Goal: Navigation & Orientation: Find specific page/section

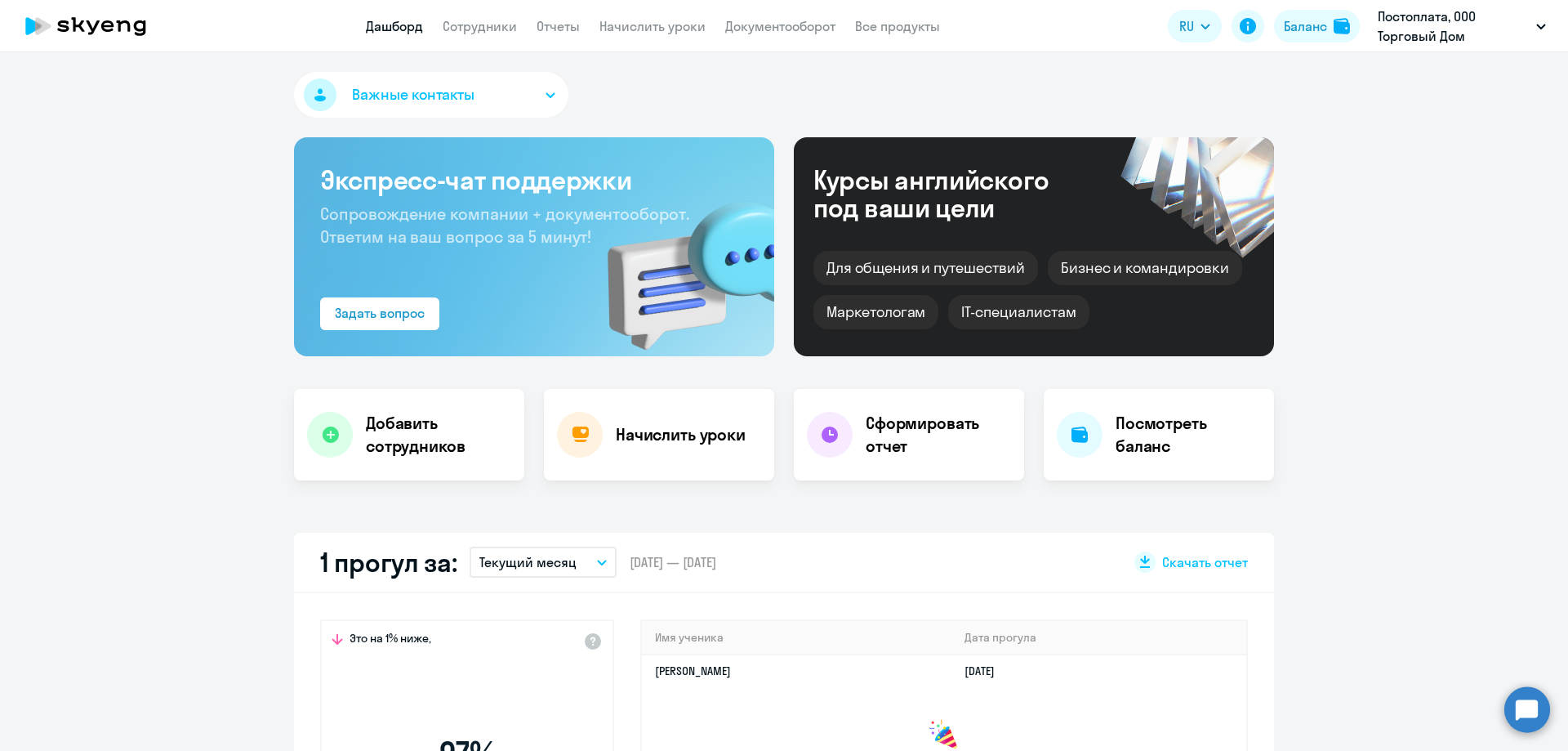
select select "30"
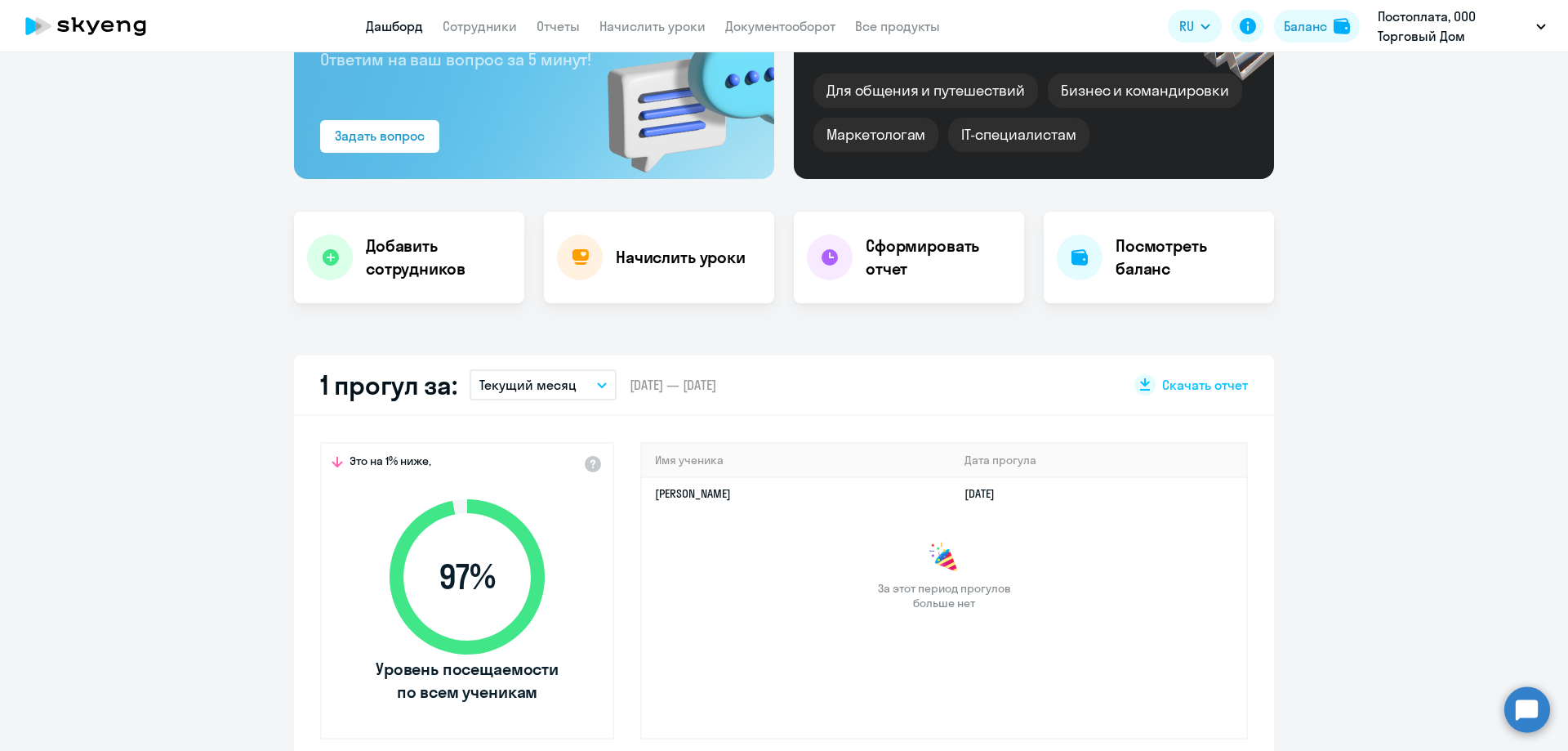
scroll to position [245, 0]
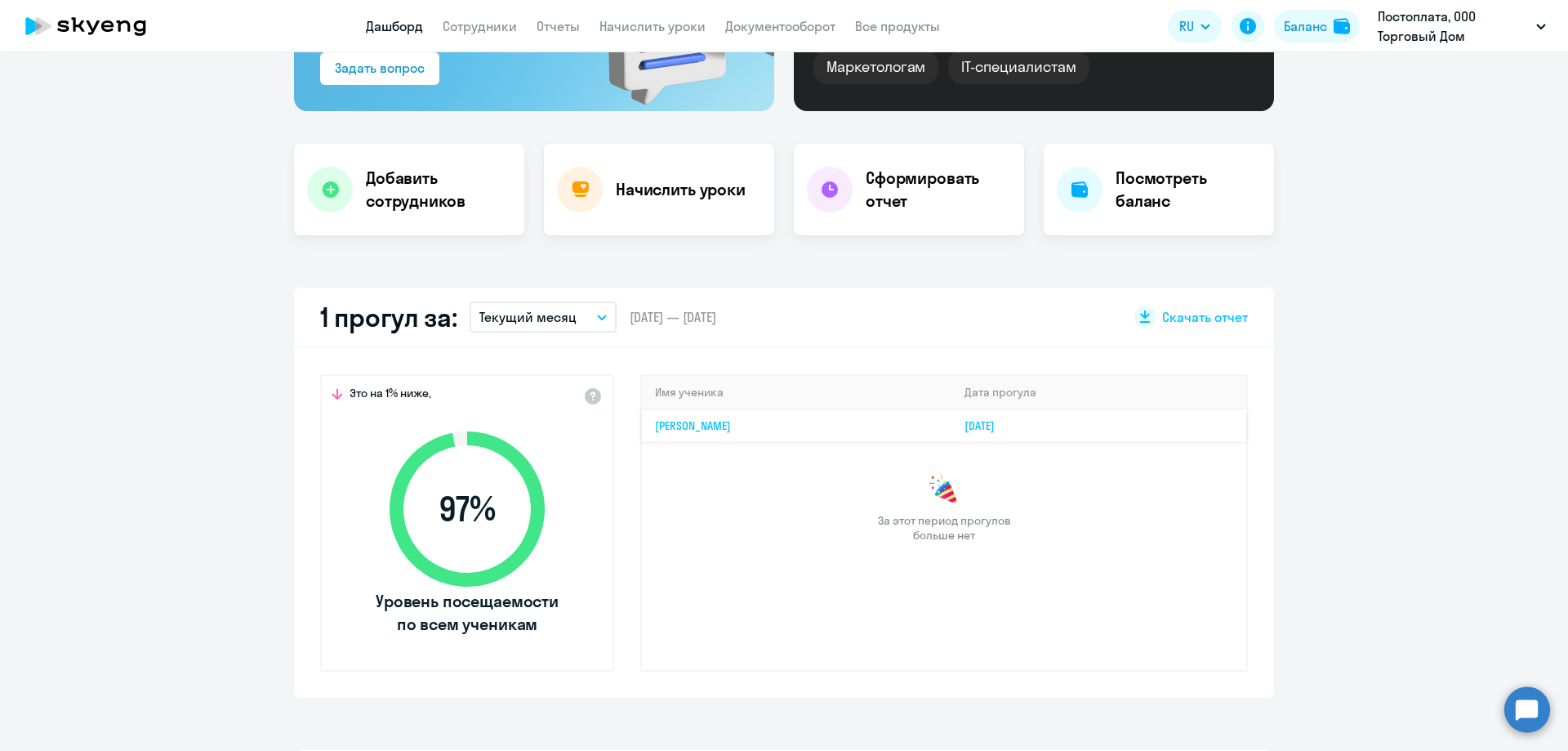
click at [912, 420] on td "[PERSON_NAME]" at bounding box center [796, 425] width 310 height 32
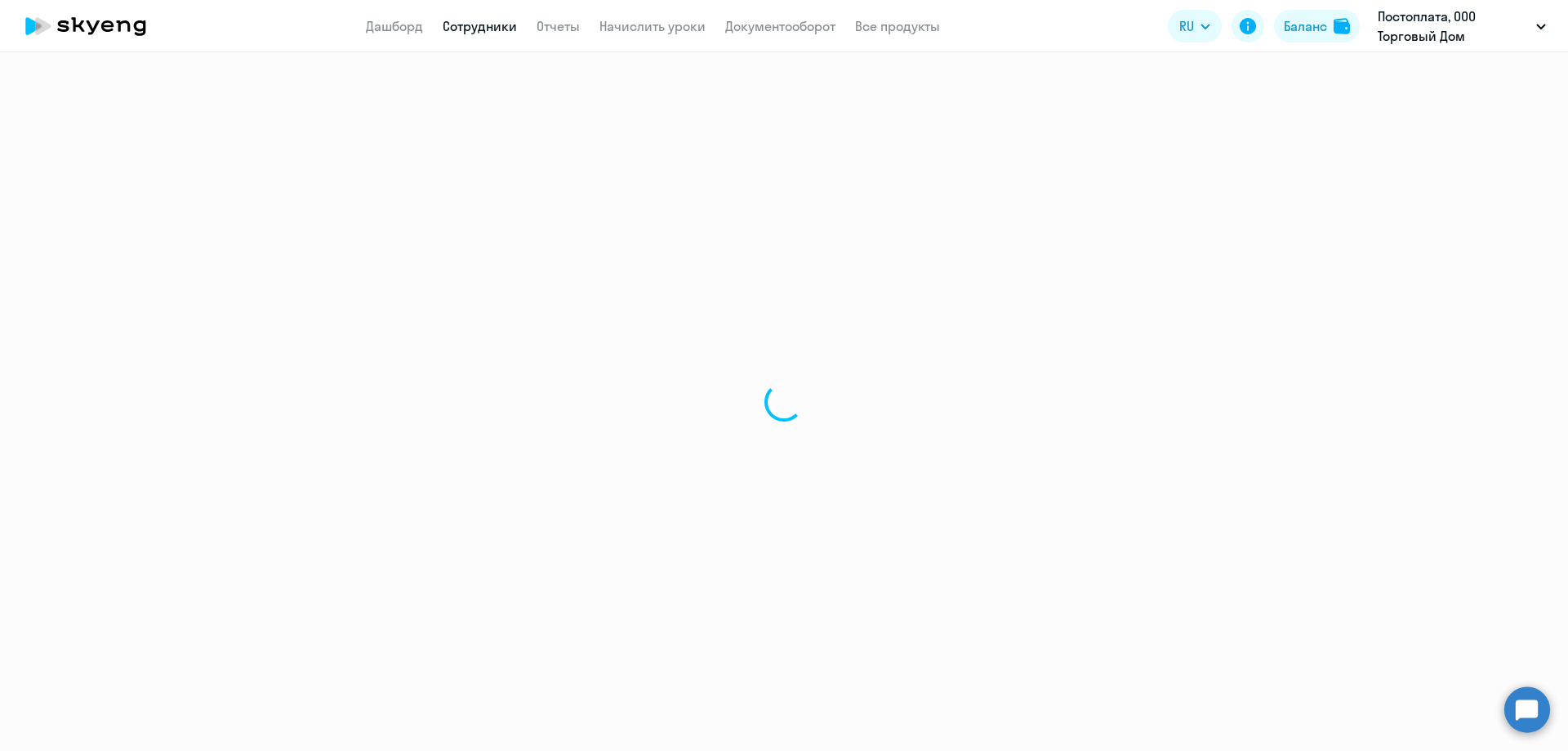
select select "english"
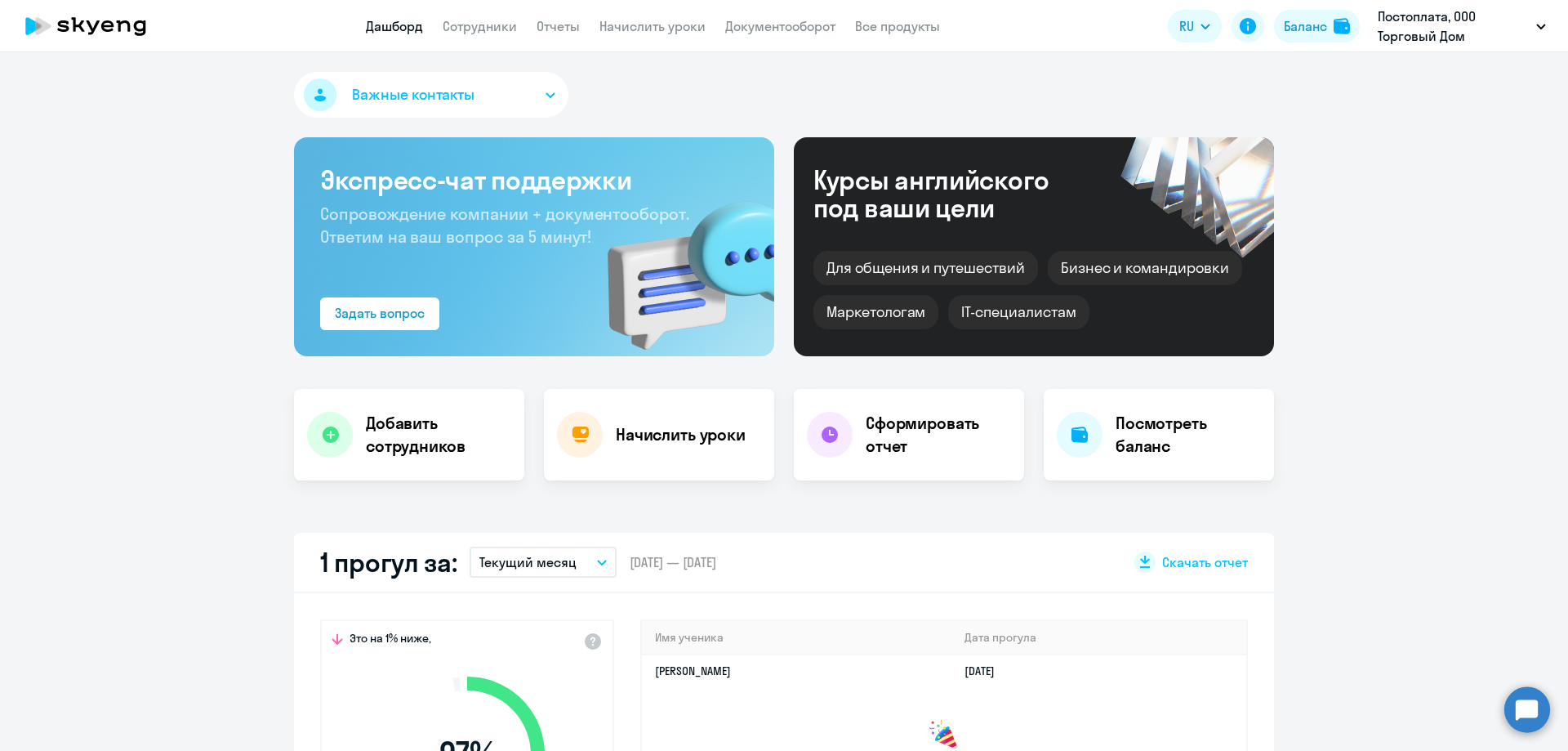
select select "30"
click at [471, 25] on link "Сотрудники" at bounding box center [480, 26] width 74 height 17
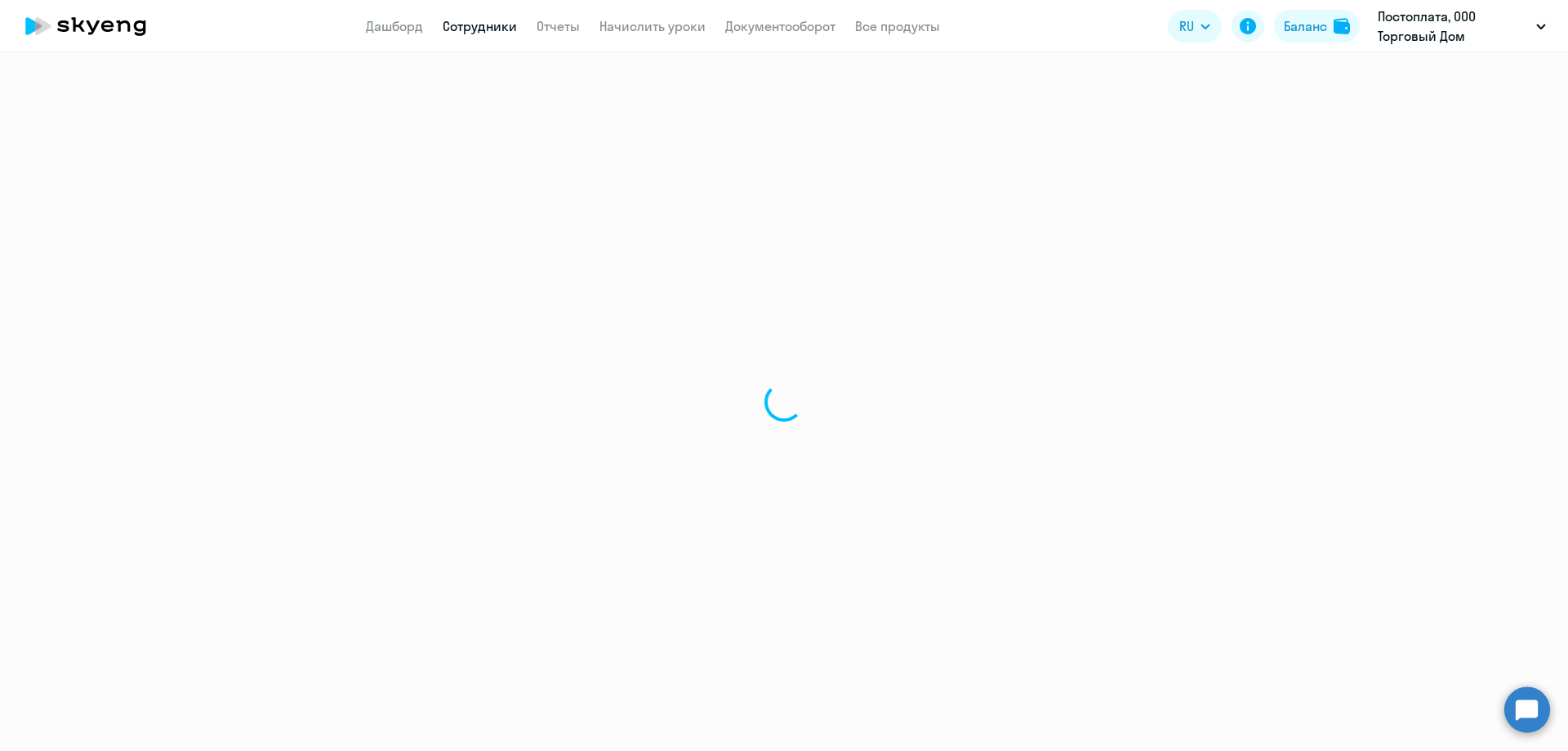
select select "30"
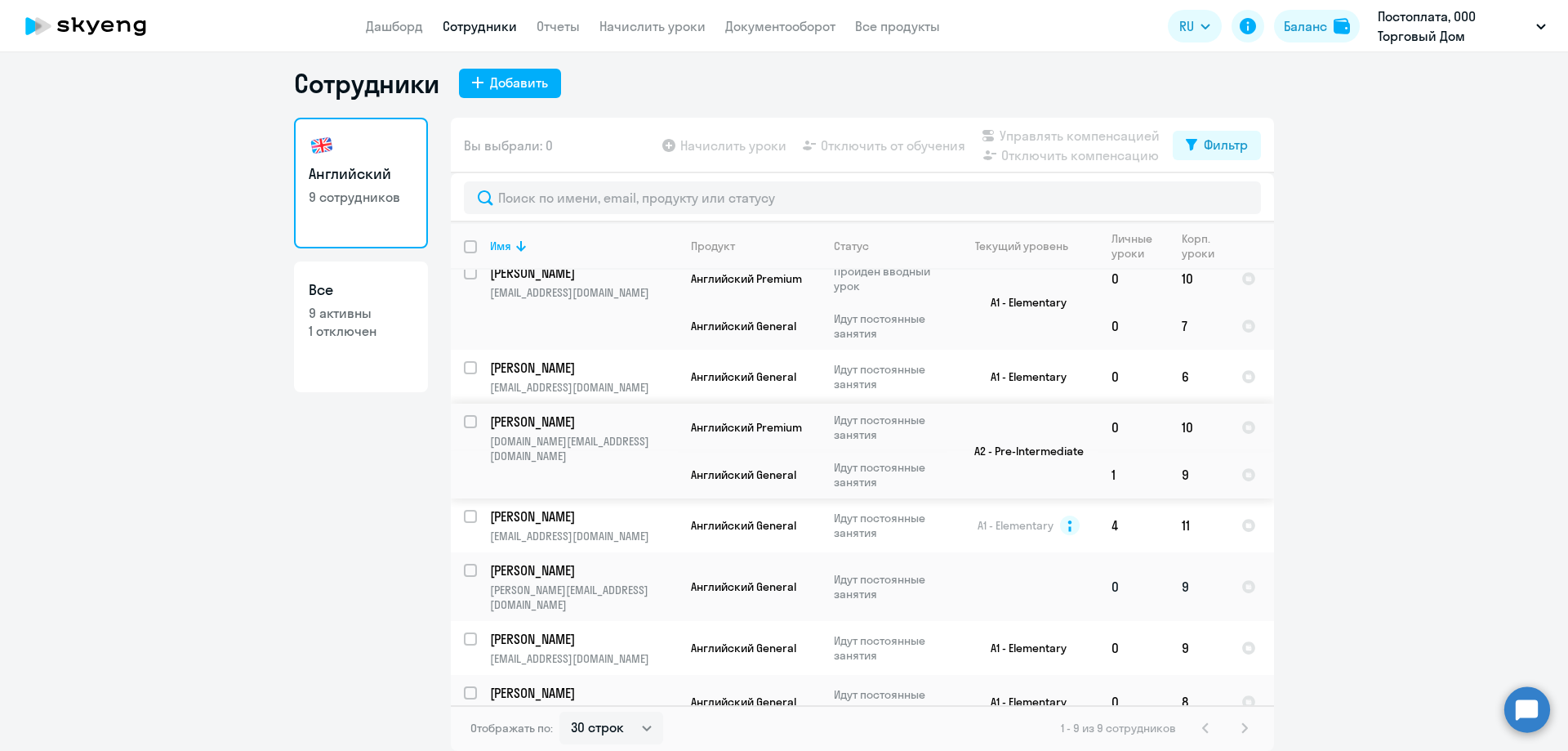
scroll to position [132, 0]
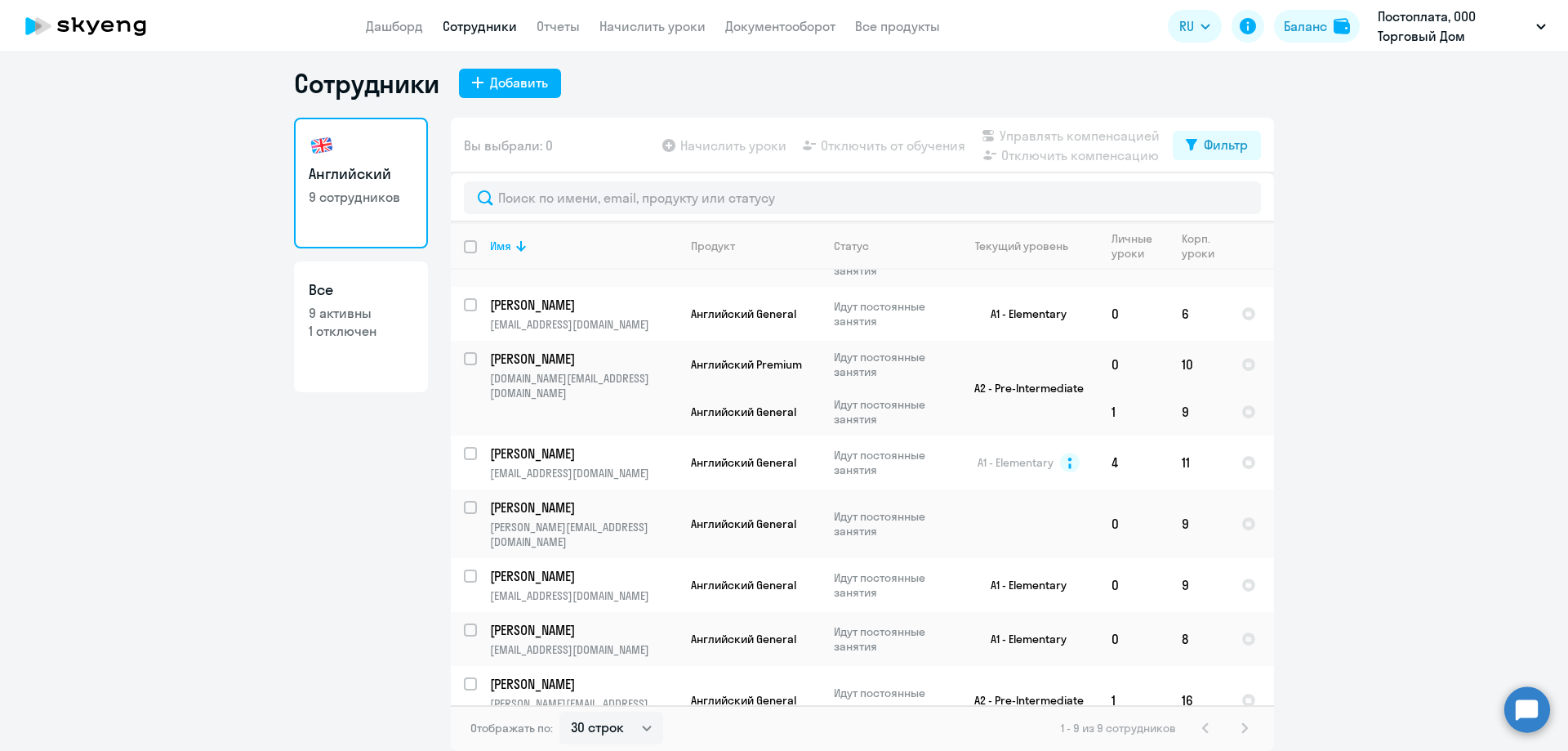
click at [394, 42] on app-header "Дашборд Сотрудники Отчеты Начислить уроки Документооборот Все продукты Дашборд …" at bounding box center [784, 26] width 1568 height 52
click at [395, 38] on app-header "Дашборд Сотрудники Отчеты Начислить уроки Документооборот Все продукты Дашборд …" at bounding box center [784, 26] width 1568 height 52
click at [365, 25] on app-header "Дашборд Сотрудники Отчеты Начислить уроки Документооборот Все продукты Дашборд …" at bounding box center [784, 26] width 1568 height 52
click at [387, 24] on link "Дашборд" at bounding box center [395, 26] width 58 height 17
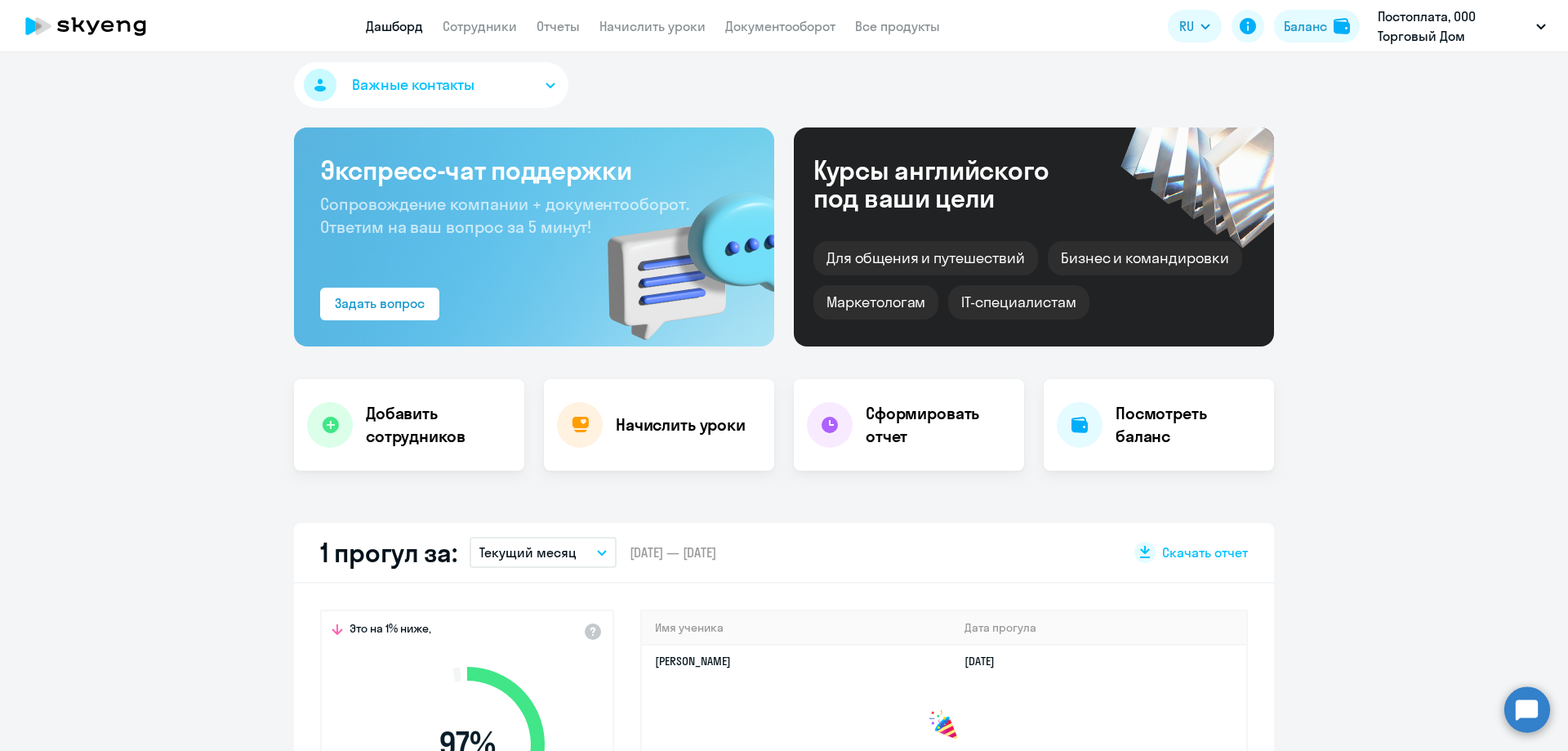
select select "30"
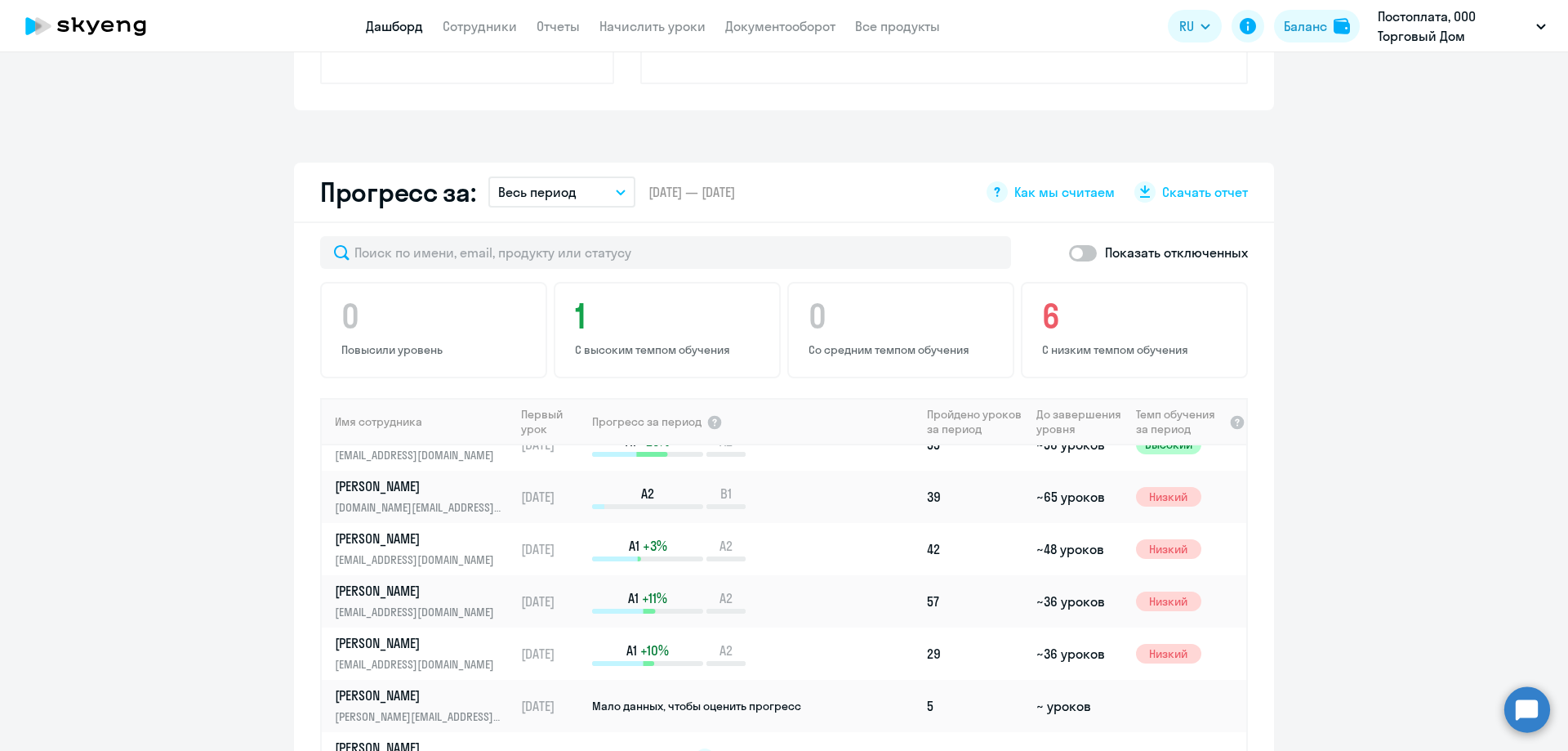
scroll to position [832, 0]
click at [916, 23] on link "Все продукты" at bounding box center [897, 26] width 85 height 17
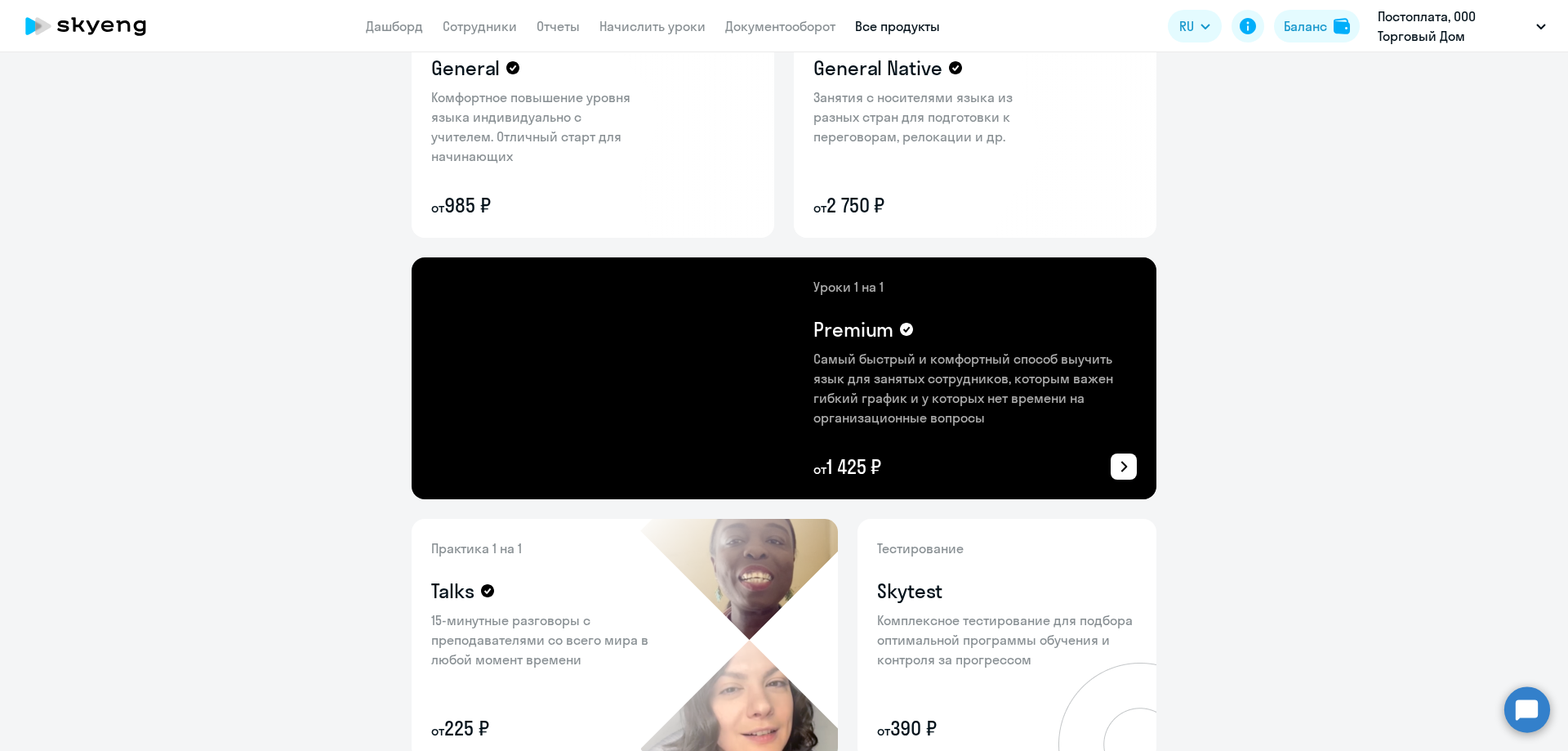
scroll to position [163, 0]
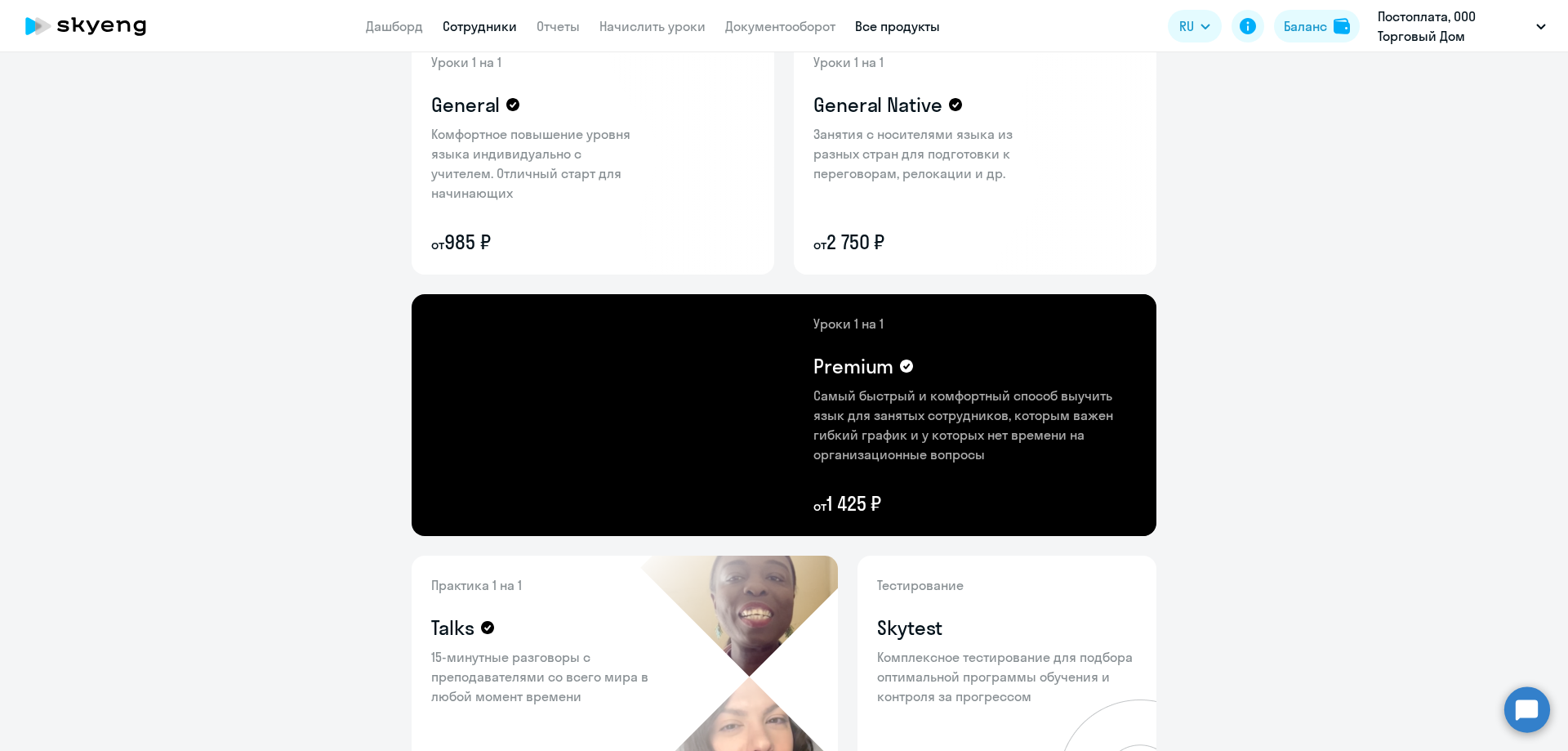
click at [452, 25] on link "Сотрудники" at bounding box center [480, 26] width 74 height 17
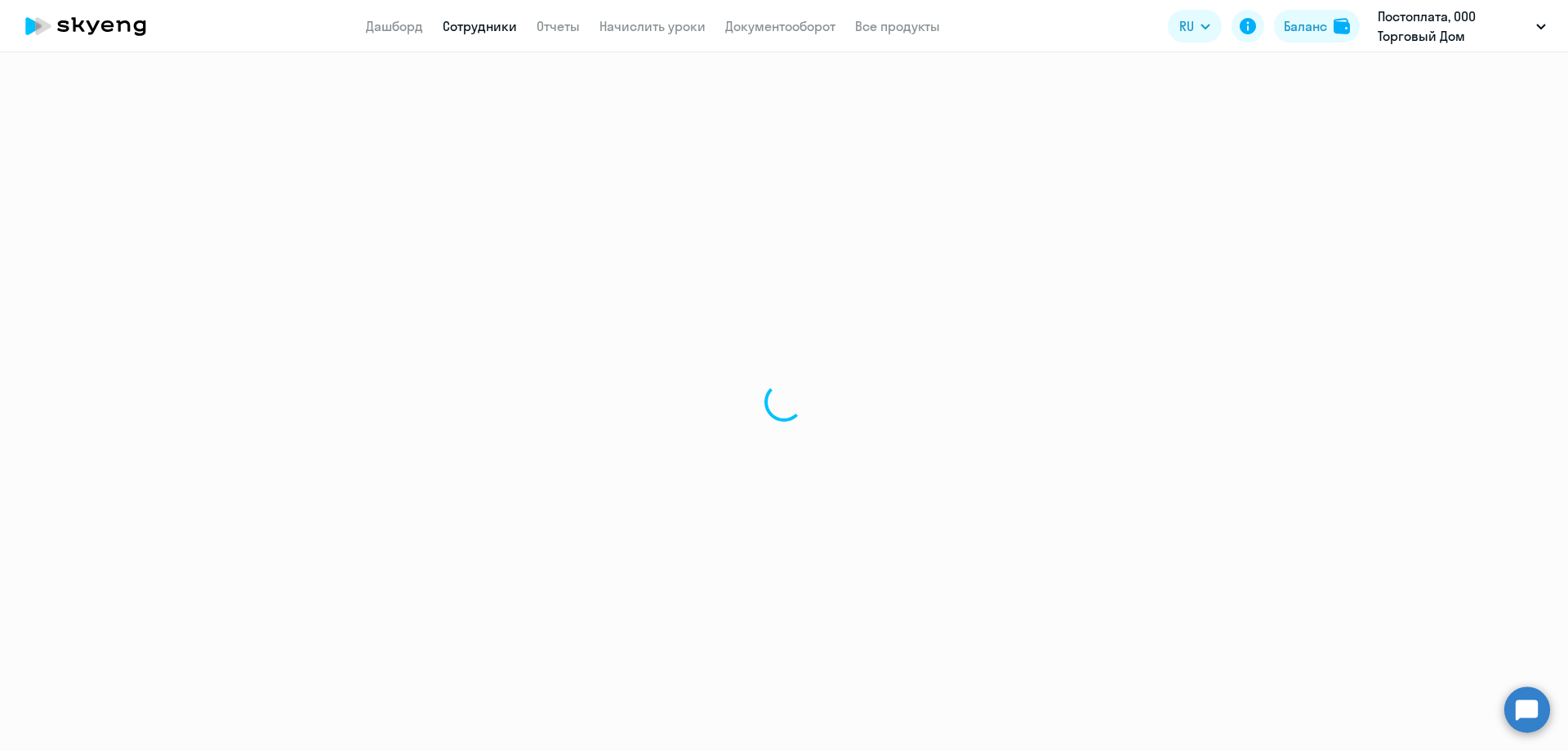
select select "30"
